Goal: Transaction & Acquisition: Purchase product/service

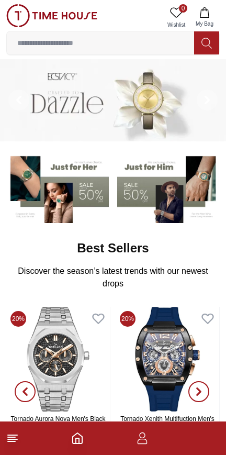
click at [139, 438] on icon "button" at bounding box center [142, 438] width 13 height 13
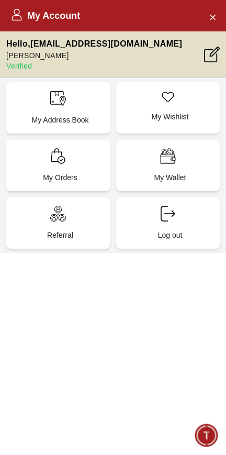
click at [210, 21] on icon "Close Account" at bounding box center [212, 16] width 8 height 13
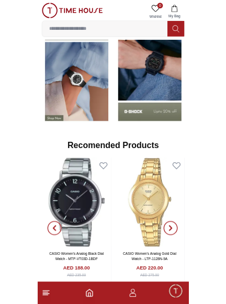
scroll to position [899, 0]
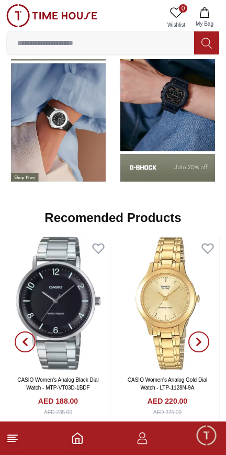
click at [45, 45] on input at bounding box center [100, 42] width 187 height 21
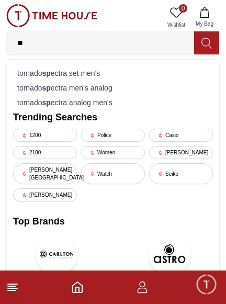
type input "*"
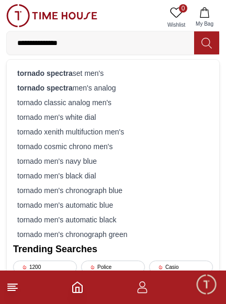
type input "**********"
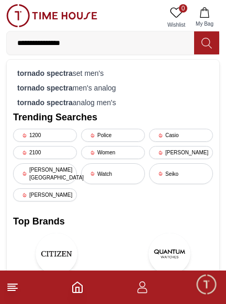
scroll to position [1011, 0]
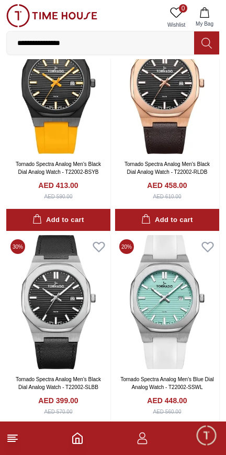
scroll to position [522, 0]
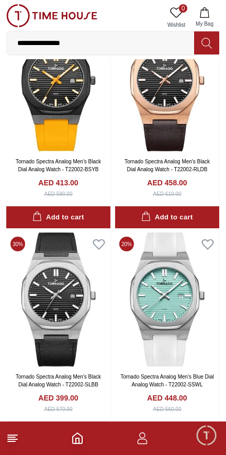
click at [59, 333] on img at bounding box center [58, 299] width 104 height 134
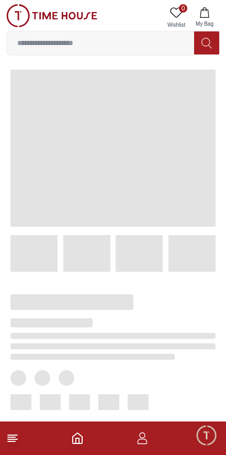
click at [14, 438] on icon at bounding box center [12, 438] width 13 height 13
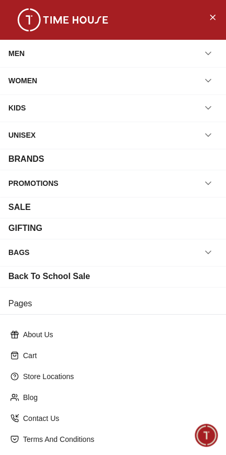
scroll to position [107, 0]
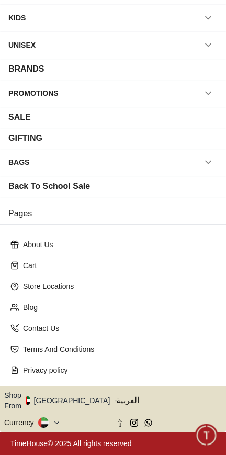
click at [65, 400] on button "Shop From [GEOGRAPHIC_DATA]" at bounding box center [61, 400] width 114 height 21
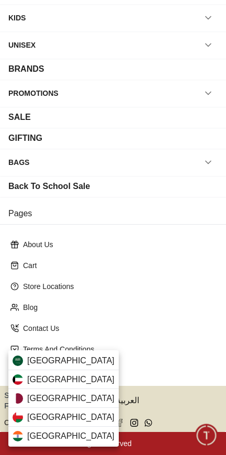
click at [36, 363] on span "[GEOGRAPHIC_DATA]" at bounding box center [70, 360] width 87 height 13
